Goal: Check status: Check status

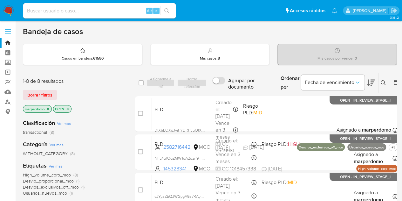
click at [66, 108] on icon "close-filter" at bounding box center [68, 109] width 4 height 4
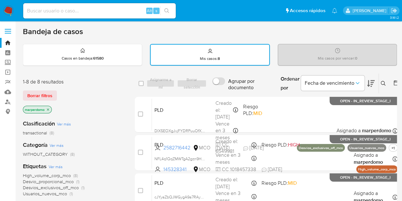
click at [49, 110] on icon "close-filter" at bounding box center [48, 109] width 4 height 4
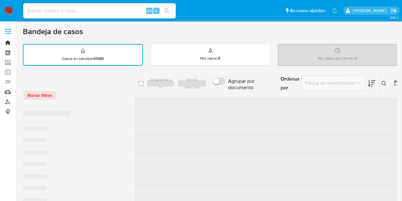
click at [6, 43] on link "Bandeja" at bounding box center [38, 43] width 76 height 10
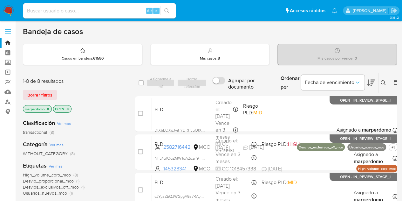
click at [67, 108] on icon "close-filter" at bounding box center [68, 108] width 2 height 2
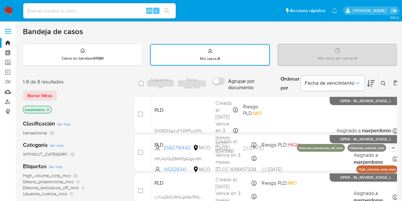
click at [48, 108] on icon "close-filter" at bounding box center [48, 109] width 2 height 2
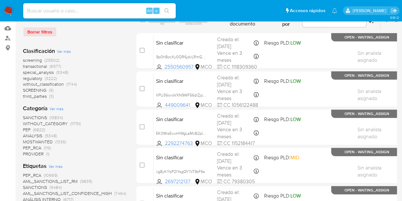
scroll to position [32, 0]
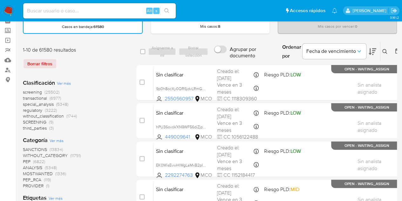
click at [38, 91] on span "screening" at bounding box center [32, 92] width 19 height 6
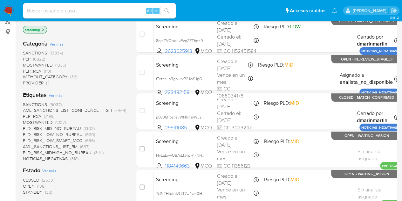
scroll to position [127, 0]
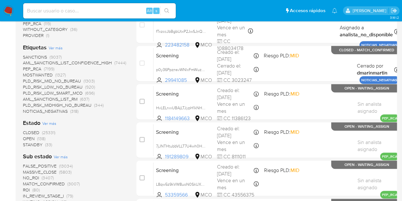
click at [29, 138] on span "OPEN" at bounding box center [29, 138] width 12 height 6
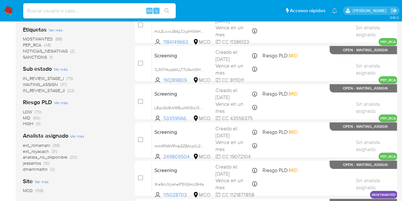
scroll to position [159, 0]
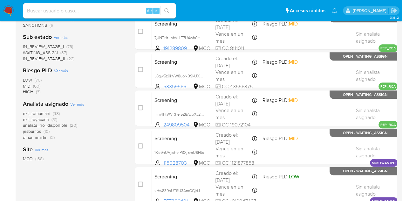
click at [32, 158] on span "MCO" at bounding box center [28, 158] width 10 height 6
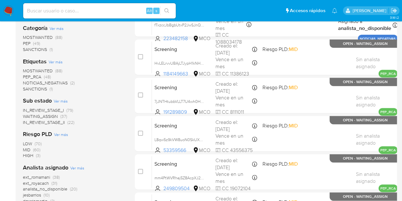
scroll to position [127, 0]
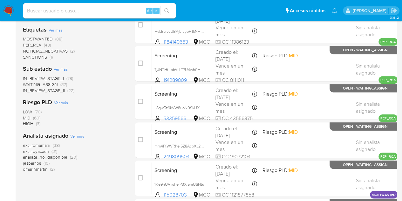
click at [61, 90] on span "IN_REVIEW_STAGE_II" at bounding box center [44, 90] width 42 height 6
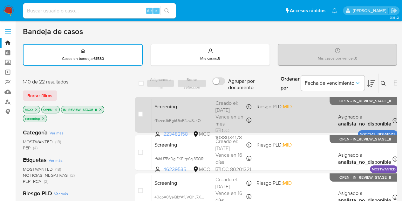
click at [178, 134] on span "223482158" at bounding box center [177, 133] width 28 height 7
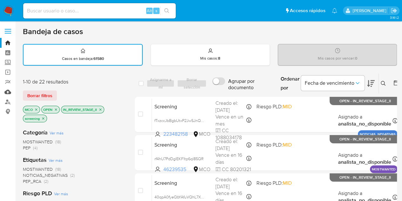
click at [8, 92] on link "Mulan" at bounding box center [38, 92] width 76 height 10
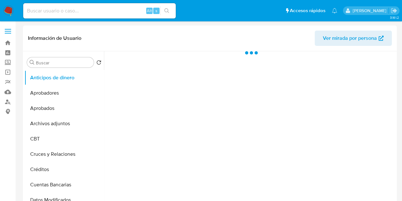
select select "10"
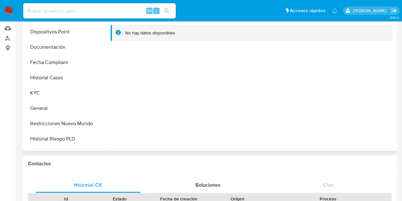
scroll to position [140, 0]
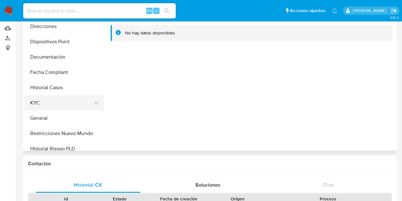
click at [36, 96] on button "KYC" at bounding box center [61, 102] width 74 height 15
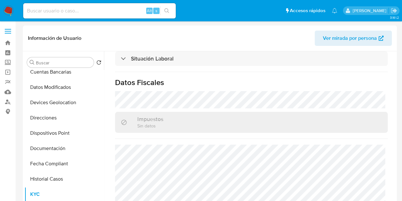
scroll to position [127, 0]
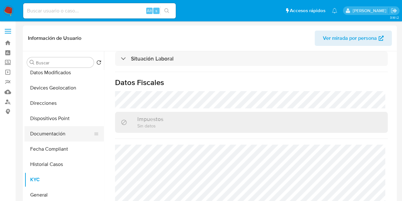
click at [59, 133] on button "Documentación" at bounding box center [61, 133] width 74 height 15
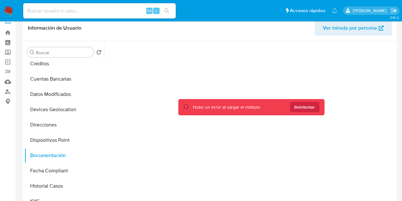
scroll to position [0, 0]
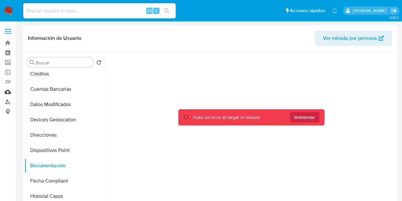
click at [8, 91] on link "Mulan" at bounding box center [38, 92] width 76 height 10
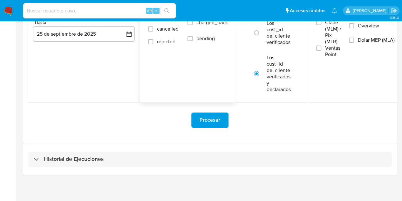
scroll to position [101, 0]
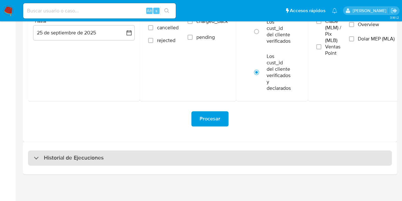
click at [58, 157] on h3 "Historial de Ejecuciones" at bounding box center [74, 158] width 60 height 8
select select "10"
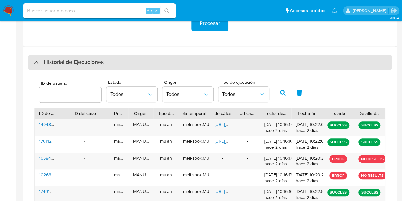
scroll to position [260, 0]
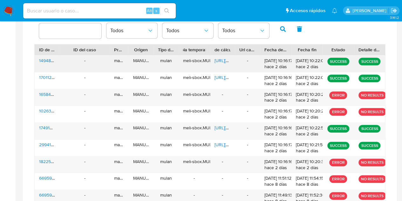
click at [220, 61] on span "https://docs.google.com/spreadsheets/d/1NMdPAVMCo3hUPrW1JPAYYRmamKF5DJ8IDGR-51x…" at bounding box center [237, 60] width 44 height 6
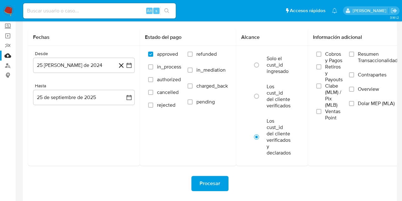
scroll to position [0, 0]
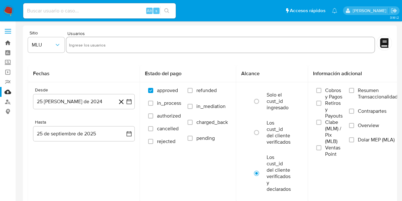
click at [8, 42] on link "Bandeja" at bounding box center [38, 43] width 76 height 10
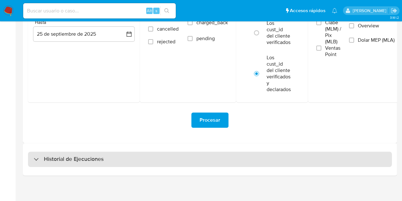
scroll to position [101, 0]
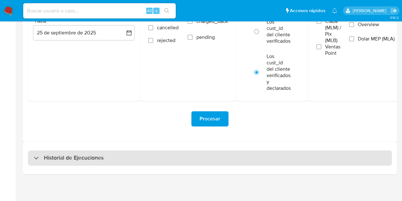
click at [65, 154] on h3 "Historial de Ejecuciones" at bounding box center [74, 158] width 60 height 8
select select "10"
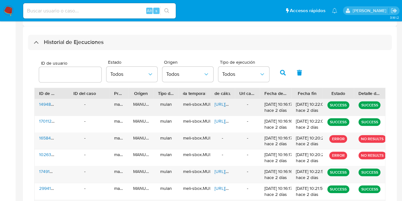
scroll to position [216, 0]
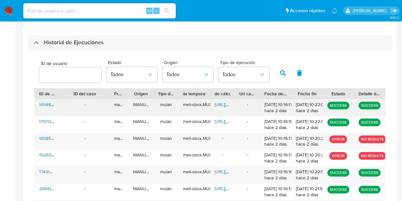
click at [222, 107] on div "https://docs.google.com/spreadsheets/d/1NMdPAVMCo3hUPrW1JPAYYRmamKF5DJ8IDGR-51x…" at bounding box center [222, 107] width 25 height 17
click at [222, 105] on span "https://docs.google.com/spreadsheets/d/1NMdPAVMCo3hUPrW1JPAYYRmamKF5DJ8IDGR-51x…" at bounding box center [237, 104] width 44 height 6
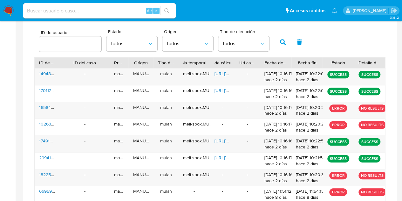
scroll to position [248, 0]
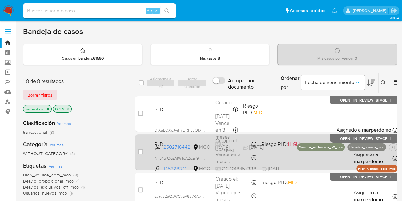
click at [177, 137] on div "PLD NFL4q1QqZMWTgA2gzn9H9DqF 145328341 MCO Riesgo PLD: HIGH Creado el: [DATE] C…" at bounding box center [275, 152] width 246 height 32
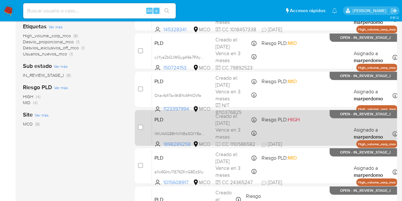
scroll to position [159, 0]
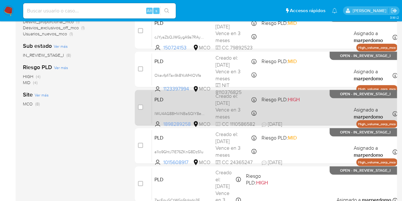
click at [176, 123] on span "1898289258" at bounding box center [177, 124] width 28 height 7
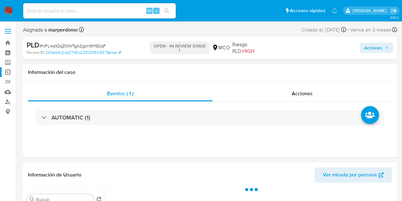
select select "10"
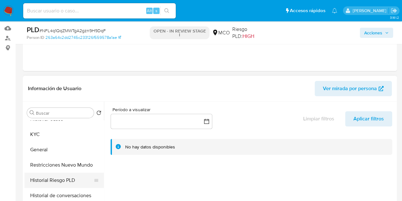
scroll to position [159, 0]
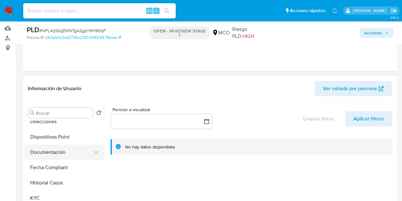
click at [54, 149] on button "Documentación" at bounding box center [61, 151] width 74 height 15
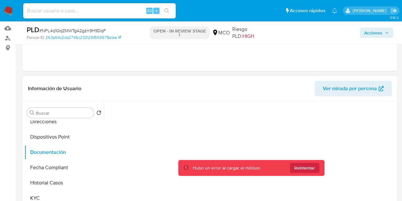
scroll to position [95, 0]
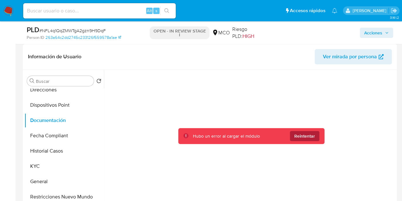
click at [302, 139] on span "Reintentar" at bounding box center [304, 136] width 21 height 10
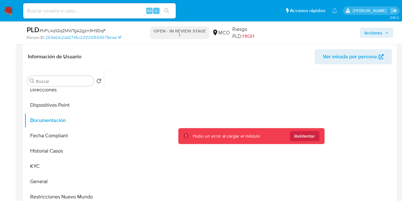
click at [302, 139] on span "Reintentar" at bounding box center [304, 136] width 21 height 10
click at [271, 87] on div at bounding box center [251, 127] width 288 height 203
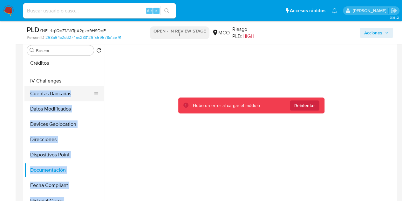
scroll to position [76, 0]
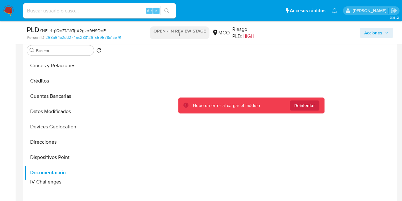
drag, startPoint x: 92, startPoint y: 148, endPoint x: 82, endPoint y: 183, distance: 36.3
click at [82, 183] on ul "Anticipos de dinero Aprobadores Aprobados Archivos adjuntos CBT Cruces y Relaci…" at bounding box center [63, 129] width 79 height 143
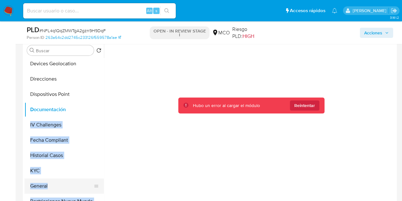
scroll to position [140, 0]
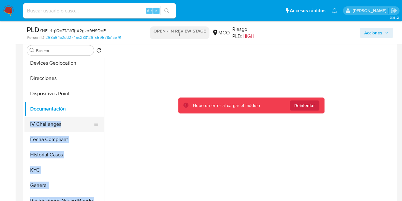
click at [50, 121] on button "IV Challenges" at bounding box center [61, 123] width 74 height 15
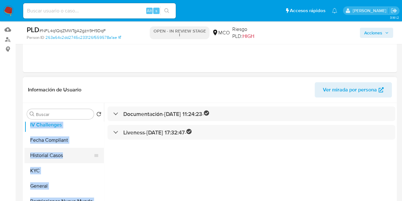
scroll to position [203, 0]
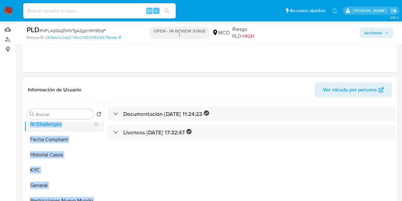
click at [50, 125] on button "IV Challenges" at bounding box center [61, 123] width 74 height 15
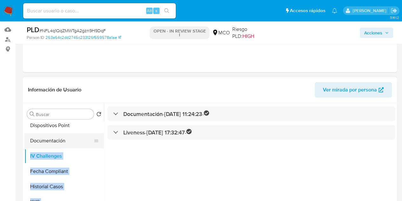
click at [52, 145] on button "Documentación" at bounding box center [61, 140] width 74 height 15
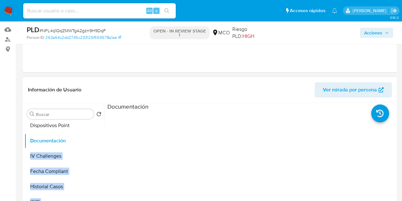
scroll to position [32, 0]
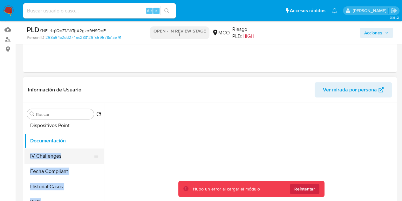
click at [52, 157] on button "IV Challenges" at bounding box center [61, 155] width 74 height 15
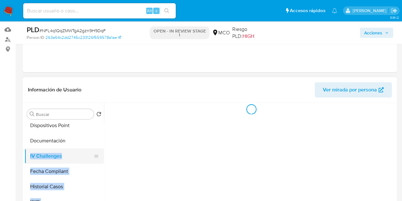
scroll to position [0, 0]
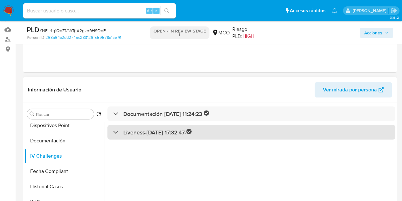
click at [192, 132] on icon at bounding box center [188, 130] width 5 height 5
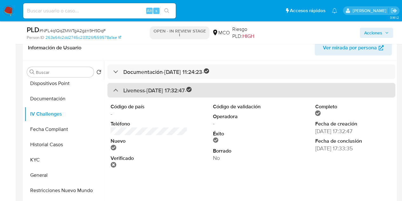
scroll to position [94, 0]
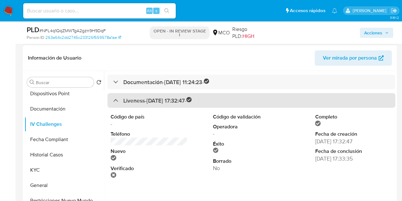
click at [123, 101] on div "Liveness - 09/09/2021 17:32:47 -" at bounding box center [152, 100] width 79 height 7
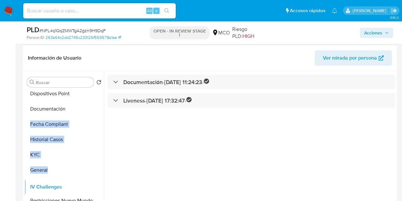
drag, startPoint x: 93, startPoint y: 124, endPoint x: 86, endPoint y: 187, distance: 63.4
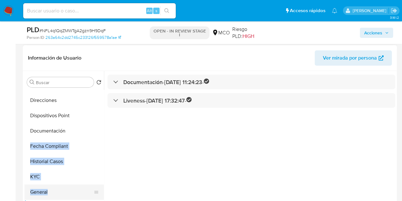
scroll to position [140, 0]
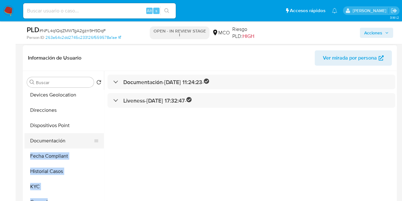
click at [48, 139] on button "Documentación" at bounding box center [61, 140] width 74 height 15
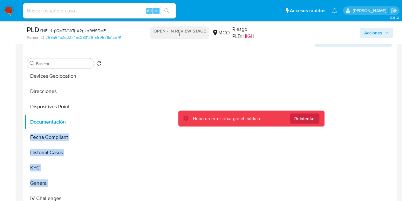
scroll to position [126, 0]
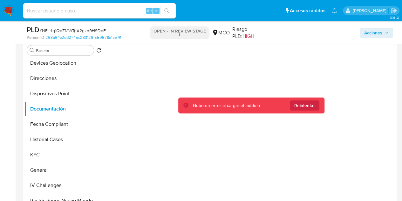
drag, startPoint x: 186, startPoint y: 103, endPoint x: 247, endPoint y: 105, distance: 61.4
click at [261, 104] on div "Hubo un error al cargar el módulo Reintentar" at bounding box center [251, 105] width 146 height 16
click at [242, 106] on div "Hubo un error al cargar el módulo Reintentar" at bounding box center [226, 105] width 67 height 6
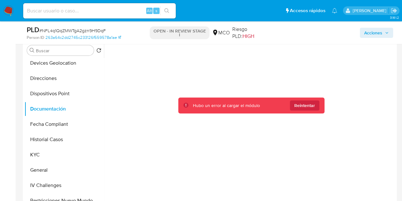
click at [228, 136] on div at bounding box center [251, 97] width 288 height 203
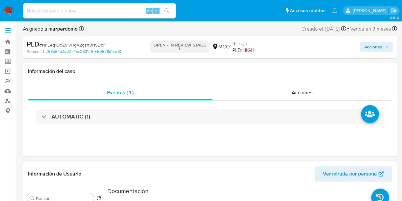
scroll to position [0, 0]
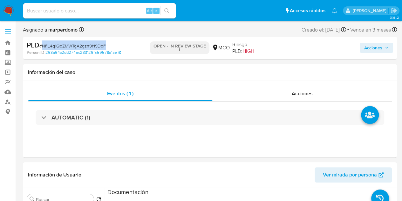
drag, startPoint x: 114, startPoint y: 42, endPoint x: 42, endPoint y: 45, distance: 72.5
click at [42, 45] on div "PLD # NFL4q1QqZMWTgA2gzn9H9DqF" at bounding box center [87, 45] width 120 height 10
click at [135, 47] on div "PLD # NFL4q1QqZMWTgA2gzn9H9DqF" at bounding box center [87, 45] width 120 height 10
drag, startPoint x: 51, startPoint y: 52, endPoint x: 93, endPoint y: 46, distance: 42.4
click at [93, 46] on span "# NFL4q1QqZMWTgA2gzn9H9DqF" at bounding box center [72, 46] width 66 height 6
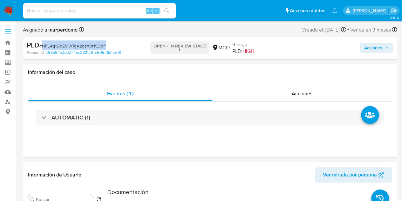
click at [93, 46] on span "# NFL4q1QqZMWTgA2gzn9H9DqF" at bounding box center [72, 46] width 66 height 6
copy span "NFL4q1QqZMWTgA2gzn9H9DqF"
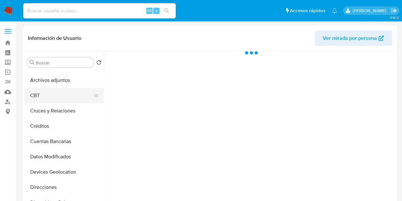
scroll to position [64, 0]
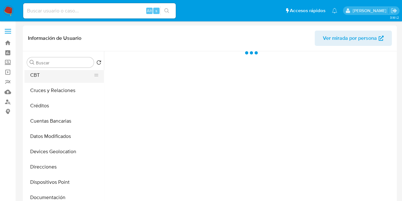
select select "10"
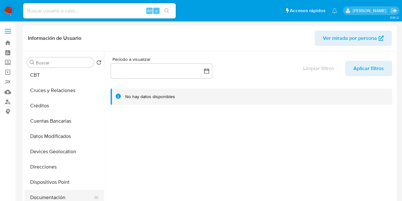
click at [50, 196] on button "Documentación" at bounding box center [61, 196] width 74 height 15
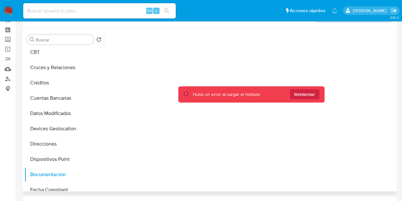
scroll to position [32, 0]
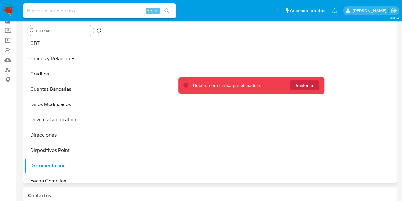
click at [218, 86] on div "Hubo un error al cargar el módulo Reintentar" at bounding box center [226, 85] width 67 height 6
click at [203, 86] on div "Hubo un error al cargar el módulo Reintentar" at bounding box center [226, 85] width 67 height 6
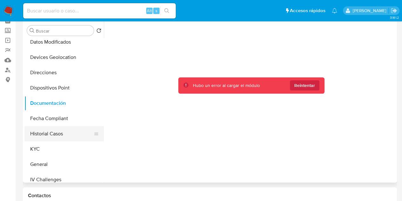
scroll to position [127, 0]
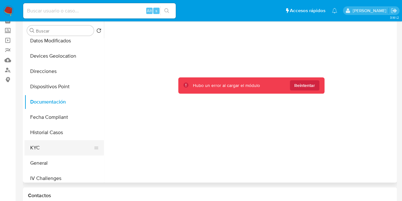
click at [45, 147] on button "KYC" at bounding box center [61, 147] width 74 height 15
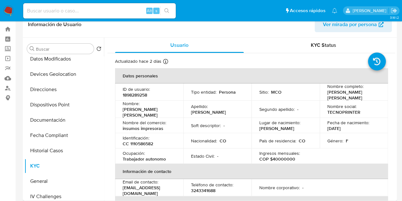
scroll to position [0, 0]
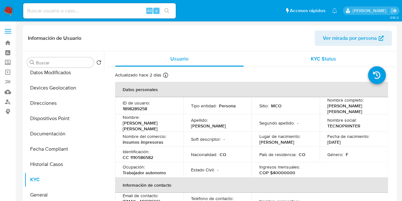
click at [329, 61] on span "KYC Status" at bounding box center [323, 58] width 25 height 7
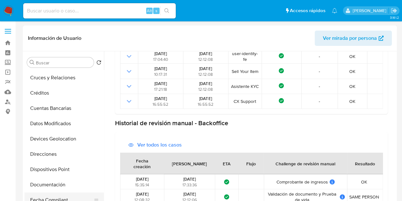
scroll to position [64, 0]
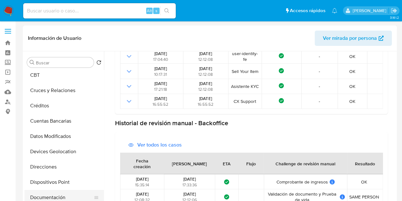
click at [55, 196] on button "Documentación" at bounding box center [61, 196] width 74 height 15
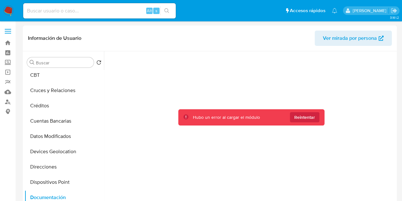
scroll to position [32, 0]
